Goal: Task Accomplishment & Management: Use online tool/utility

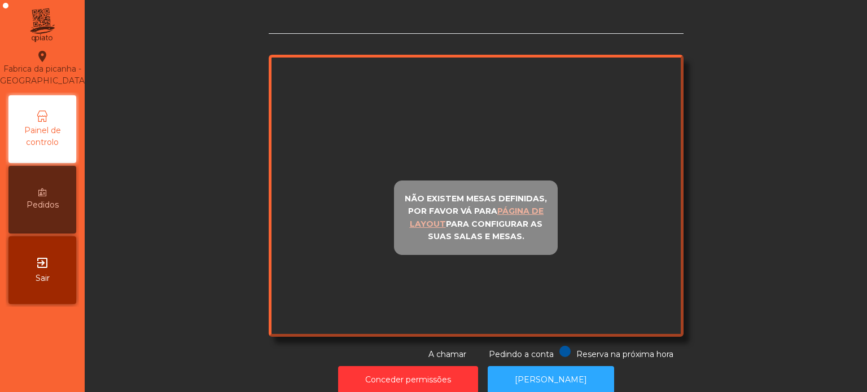
click at [546, 96] on div "Não existem mesas definidas, por favor vá para página de layout para configurar…" at bounding box center [476, 196] width 415 height 282
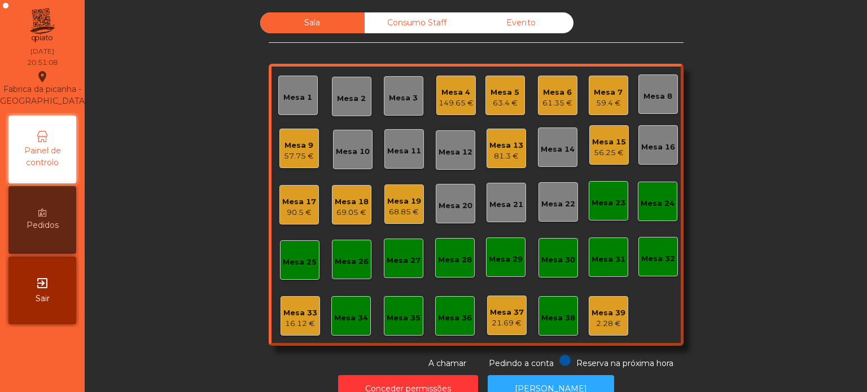
click at [546, 98] on div "61.35 €" at bounding box center [558, 103] width 30 height 11
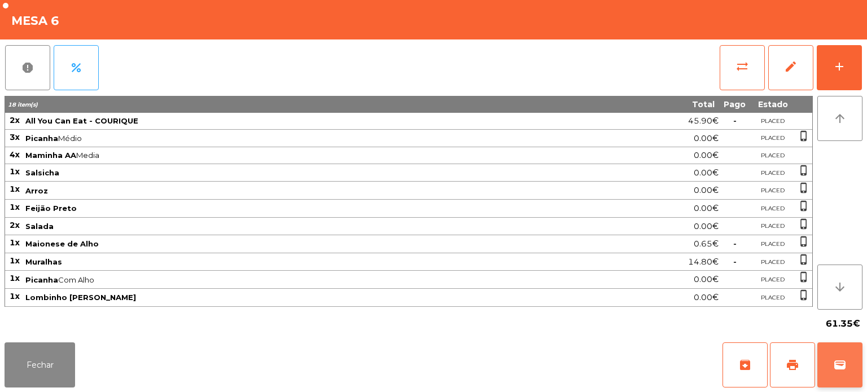
click at [850, 358] on button "wallet" at bounding box center [839, 365] width 45 height 45
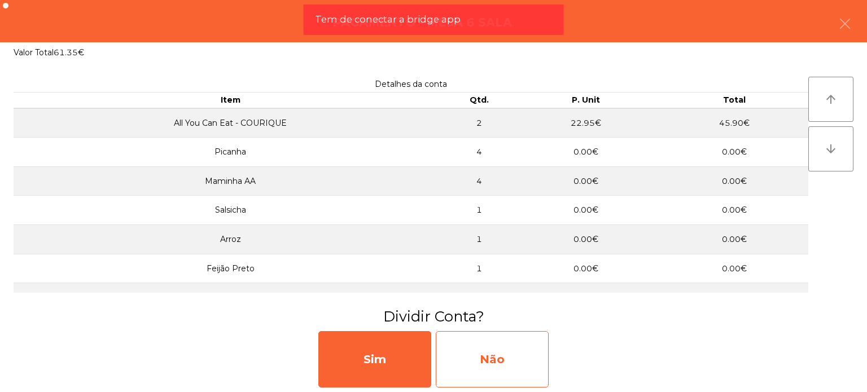
click at [488, 349] on div "Não" at bounding box center [492, 359] width 113 height 56
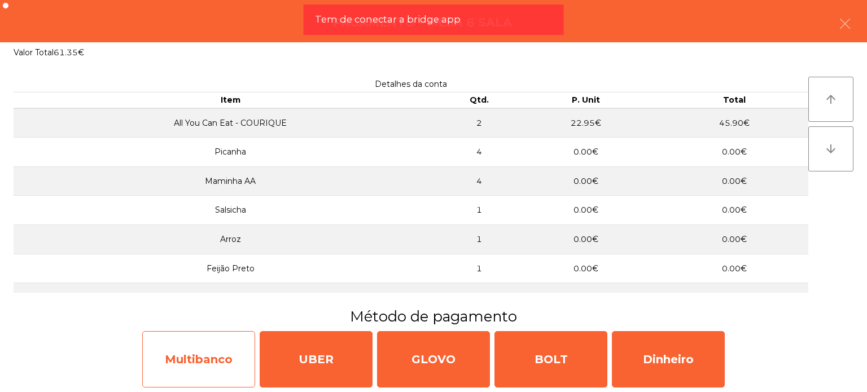
click at [186, 335] on div "Multibanco" at bounding box center [198, 359] width 113 height 56
select select "**"
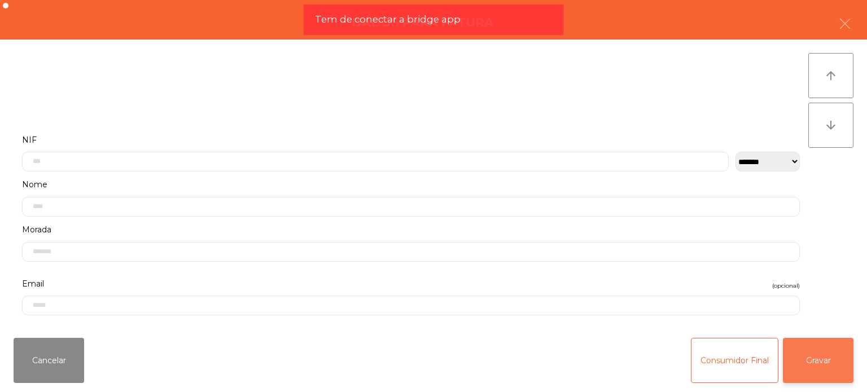
click at [808, 368] on button "Gravar" at bounding box center [818, 360] width 71 height 45
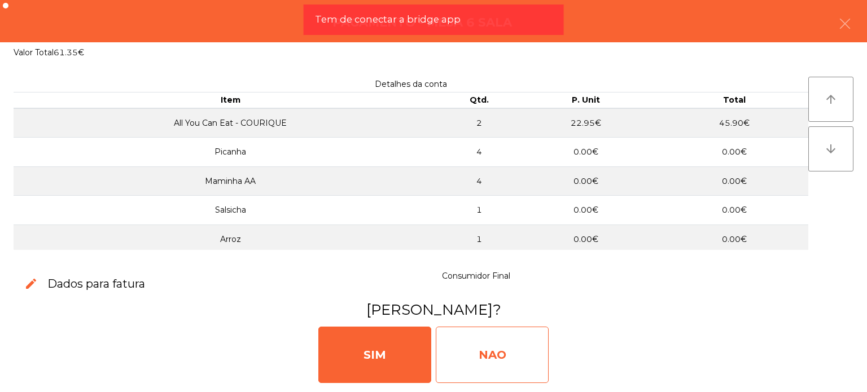
click at [467, 338] on div "NAO" at bounding box center [492, 355] width 113 height 56
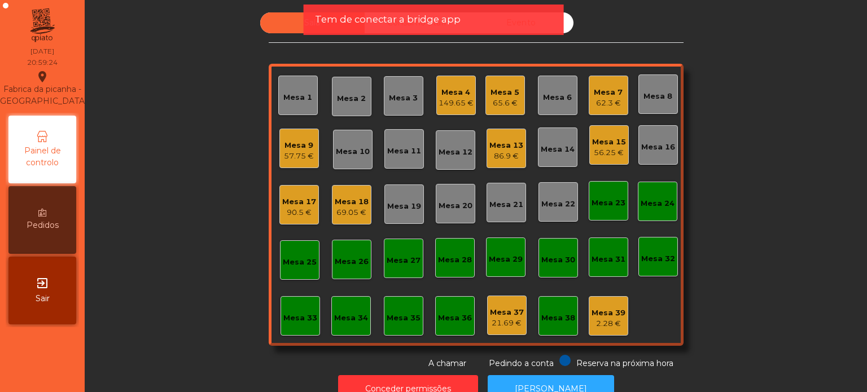
click at [402, 27] on div "Tem de conectar a bridge app" at bounding box center [434, 20] width 260 height 30
click at [405, 15] on span "Tem de conectar a bridge app" at bounding box center [388, 19] width 146 height 14
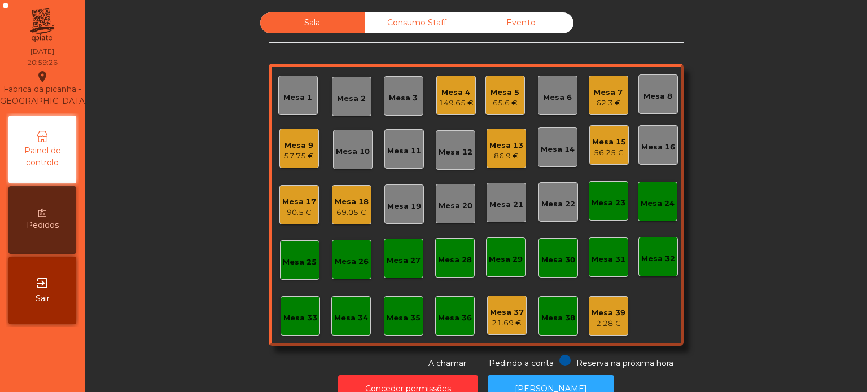
click at [405, 15] on div "Consumo Staff" at bounding box center [417, 22] width 104 height 21
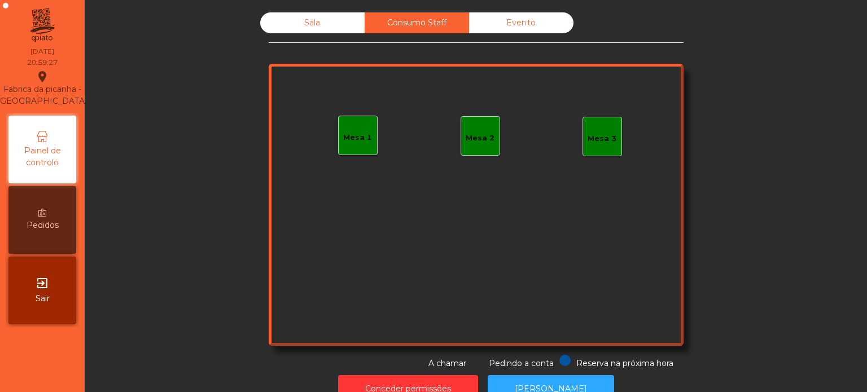
click at [330, 22] on div "Sala" at bounding box center [312, 22] width 104 height 21
